Goal: Information Seeking & Learning: Find specific fact

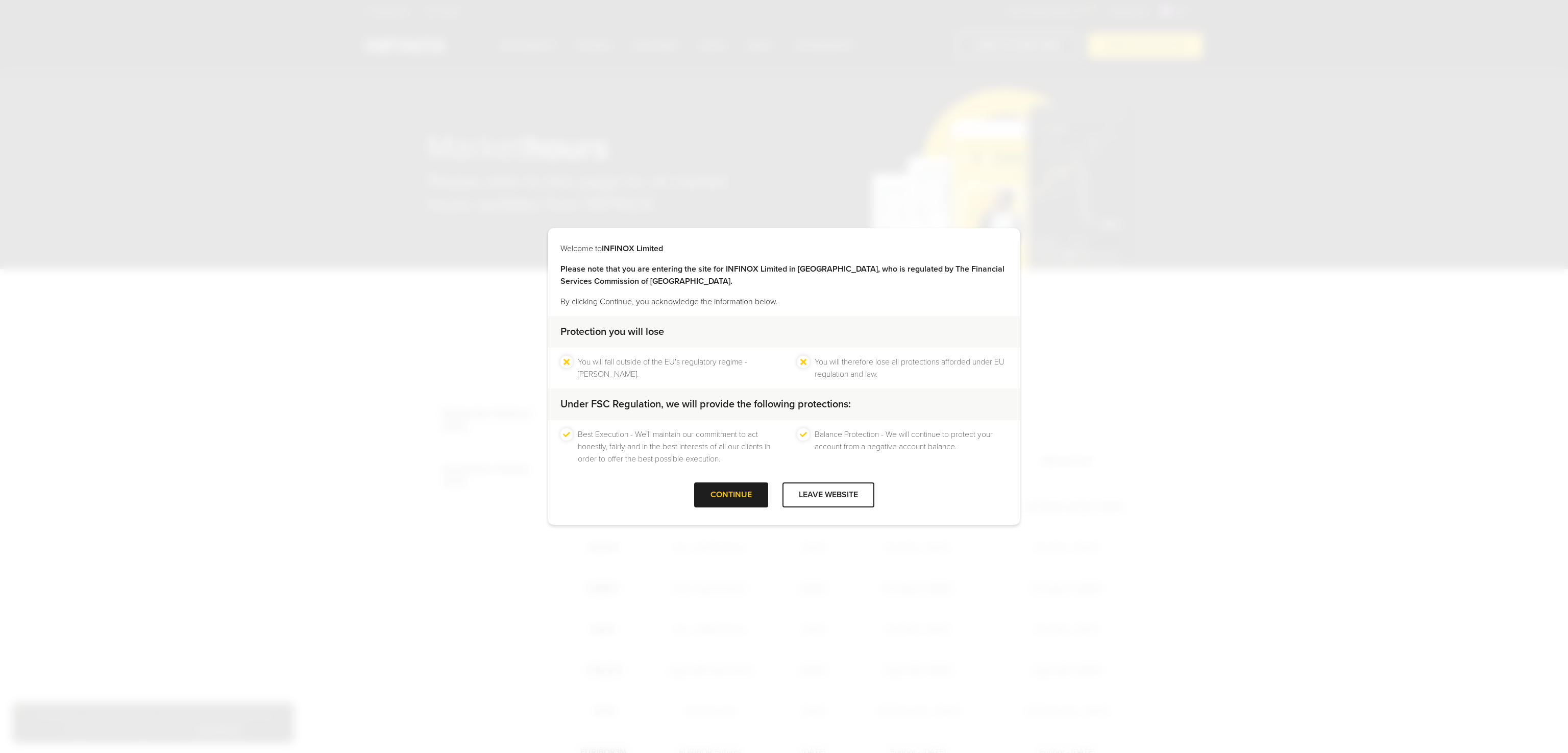
click at [725, 494] on div "CONTINUE" at bounding box center [731, 494] width 74 height 25
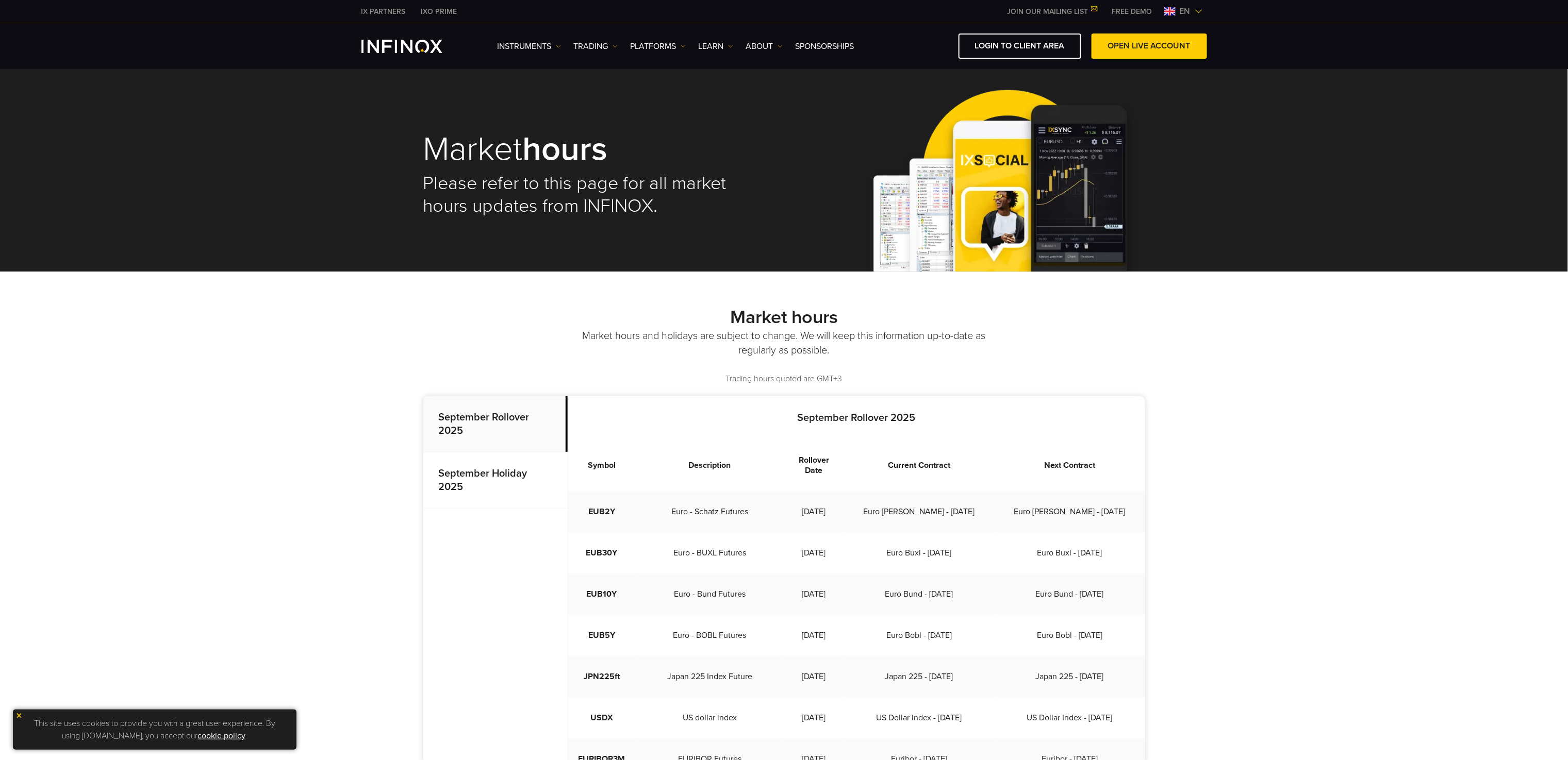
scroll to position [206, 0]
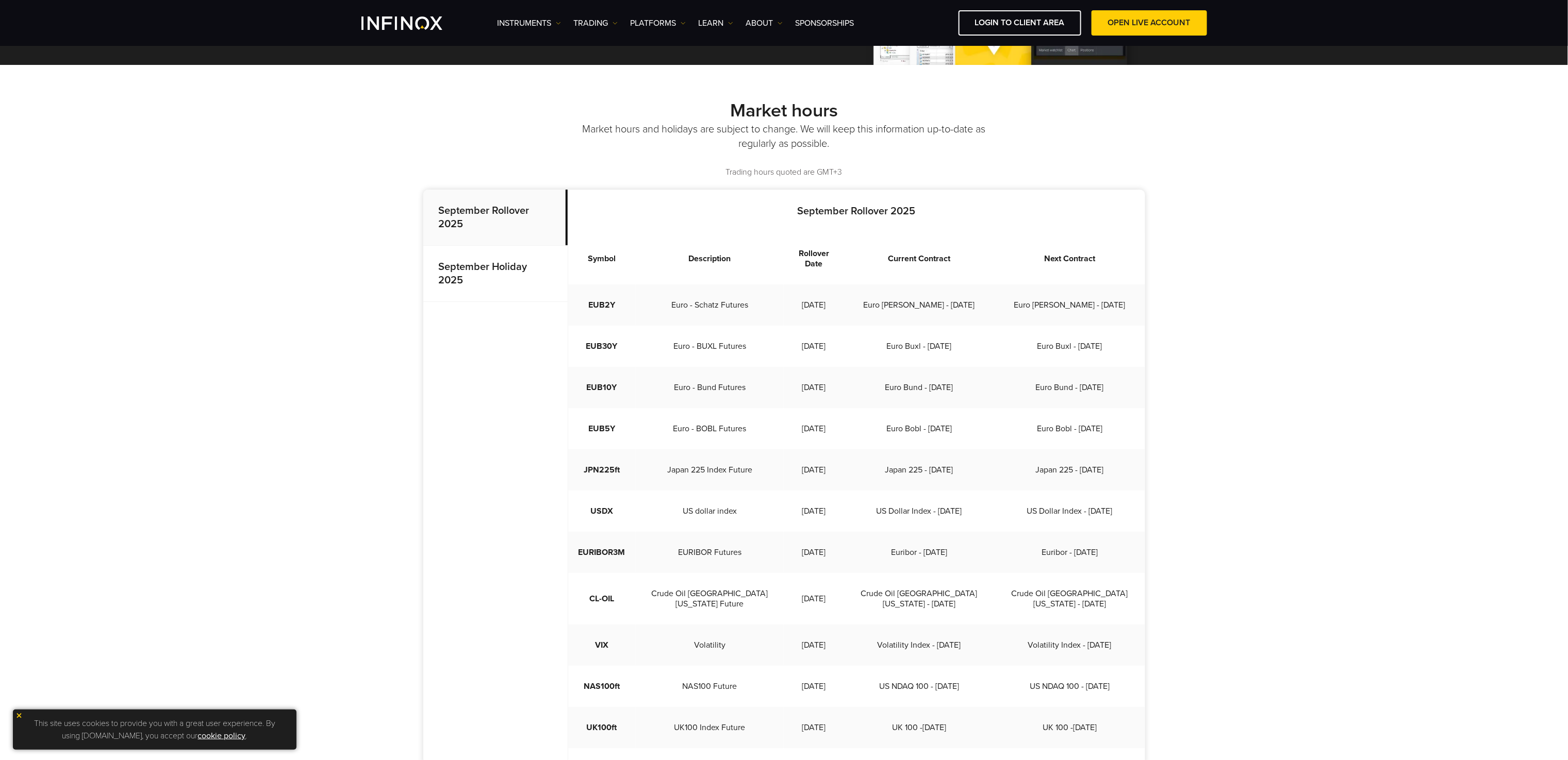
click at [523, 290] on p "September Holiday 2025" at bounding box center [495, 274] width 144 height 56
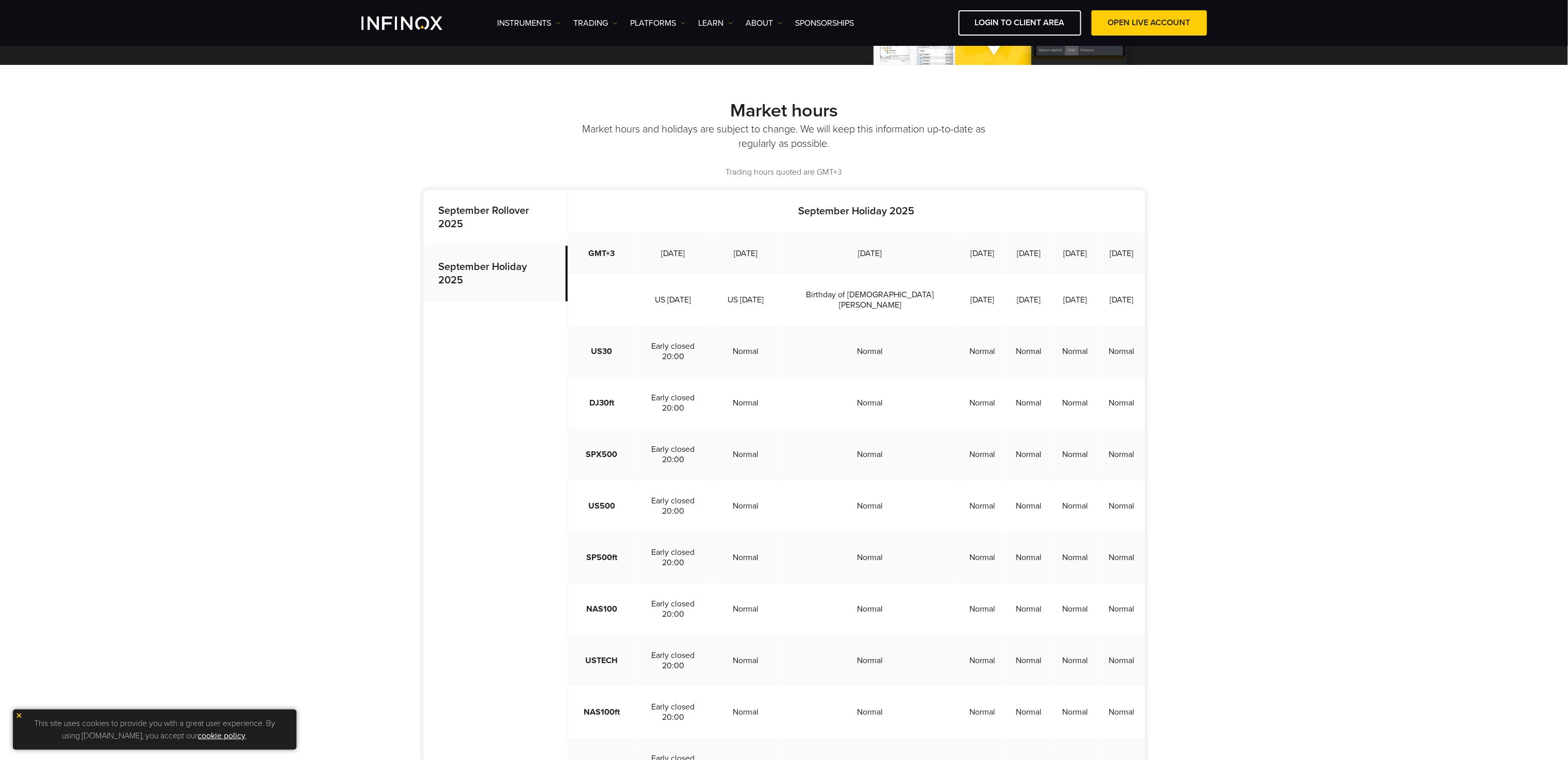
scroll to position [0, 0]
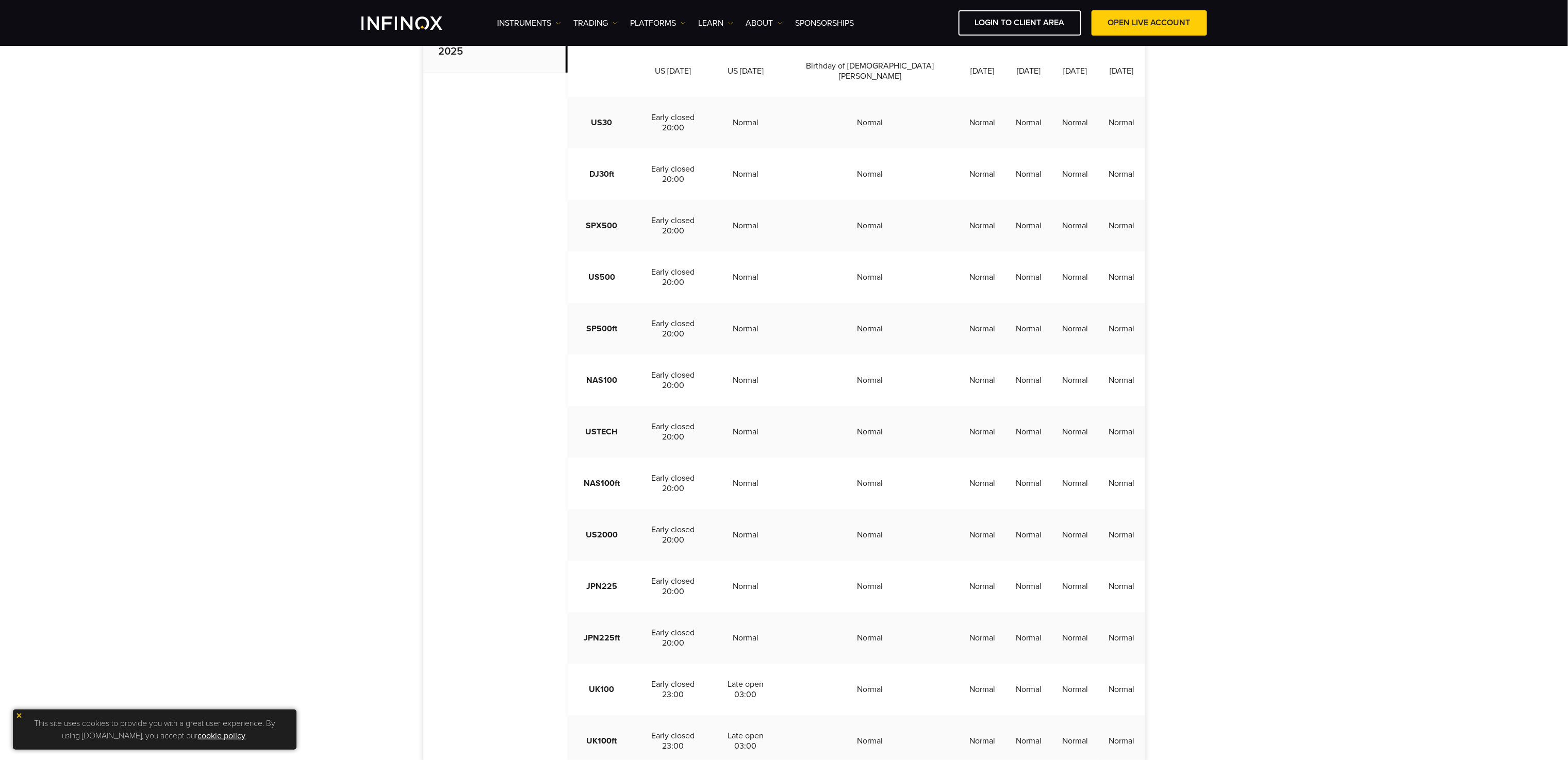
scroll to position [103, 0]
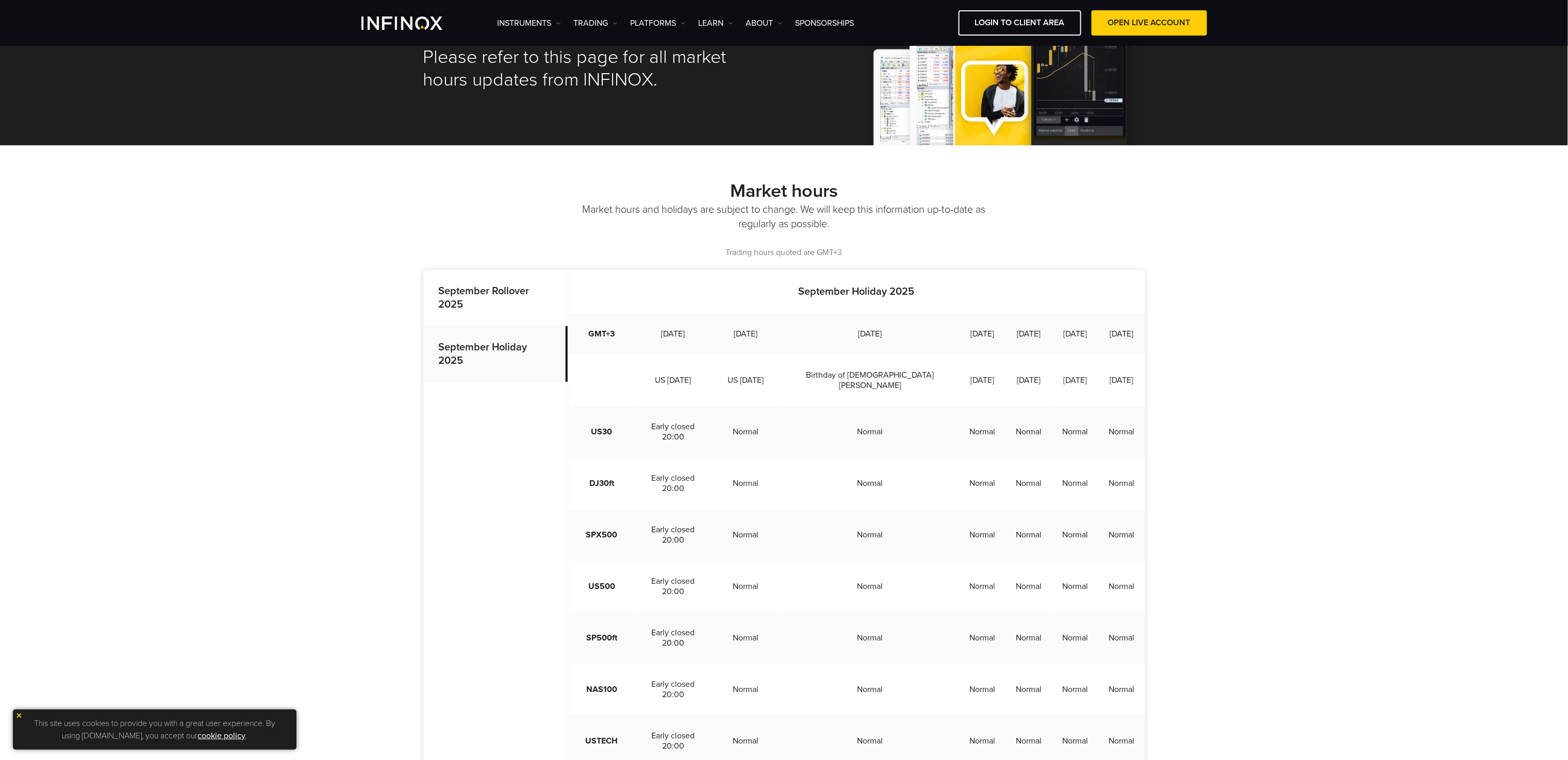
click at [815, 353] on td "[DATE]" at bounding box center [870, 334] width 179 height 41
drag, startPoint x: 792, startPoint y: 336, endPoint x: 837, endPoint y: 341, distance: 45.3
click at [837, 341] on td "[DATE]" at bounding box center [870, 334] width 179 height 41
click at [772, 509] on td "Normal" at bounding box center [746, 484] width 70 height 52
